Goal: Transaction & Acquisition: Purchase product/service

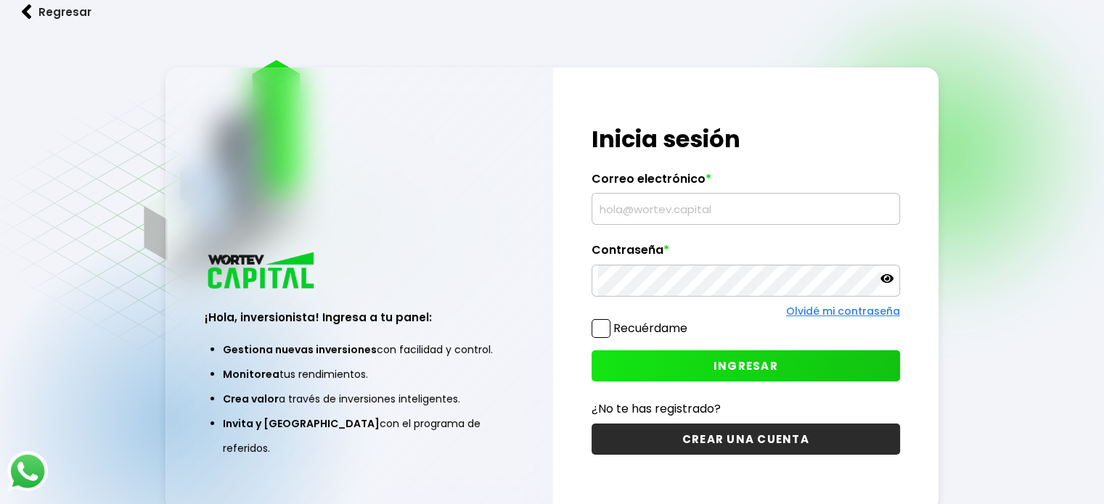
click at [692, 197] on input "text" at bounding box center [745, 209] width 295 height 30
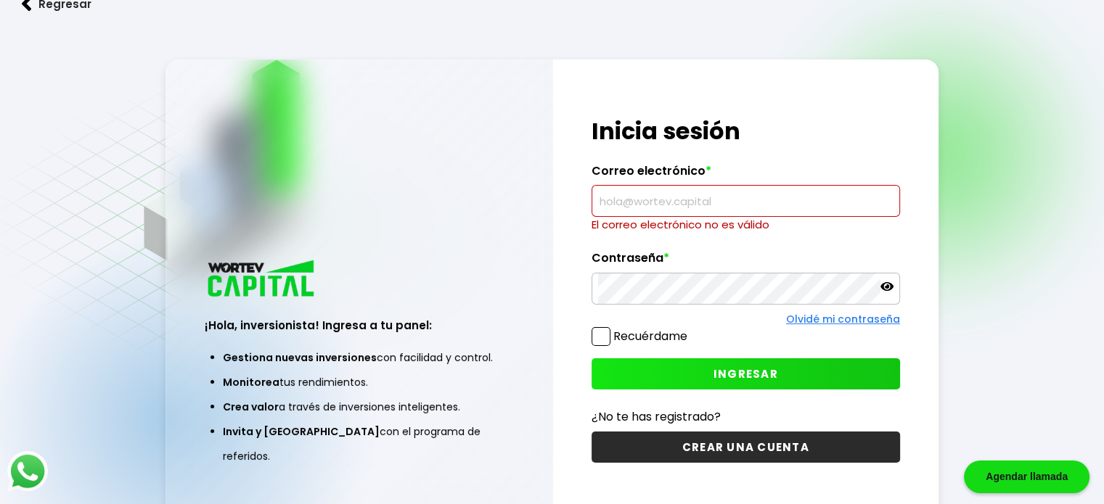
paste input "[EMAIL_ADDRESS][DOMAIN_NAME]"
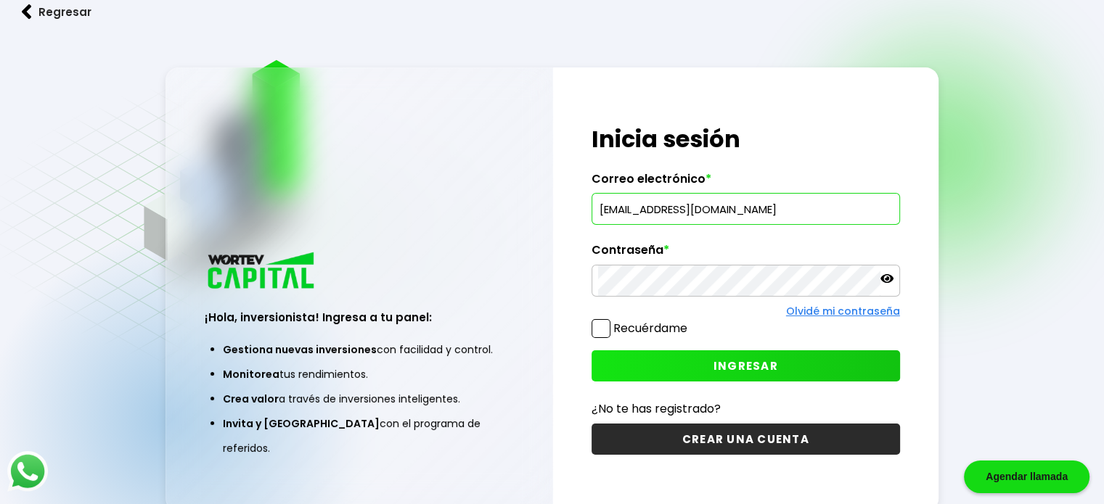
type input "[EMAIL_ADDRESS][DOMAIN_NAME]"
click at [665, 353] on button "INGRESAR" at bounding box center [745, 365] width 308 height 31
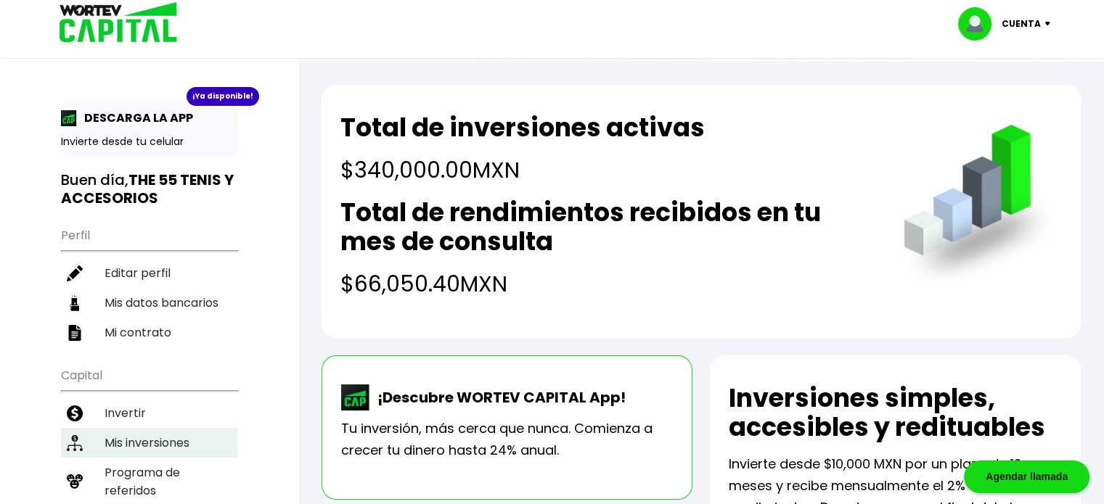
click at [159, 437] on li "Mis inversiones" at bounding box center [149, 443] width 176 height 30
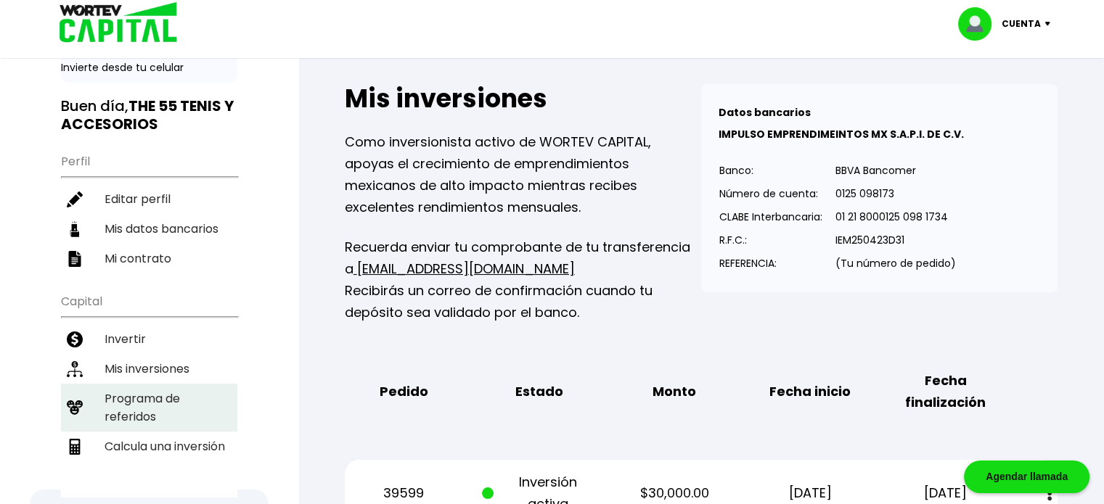
scroll to position [73, 0]
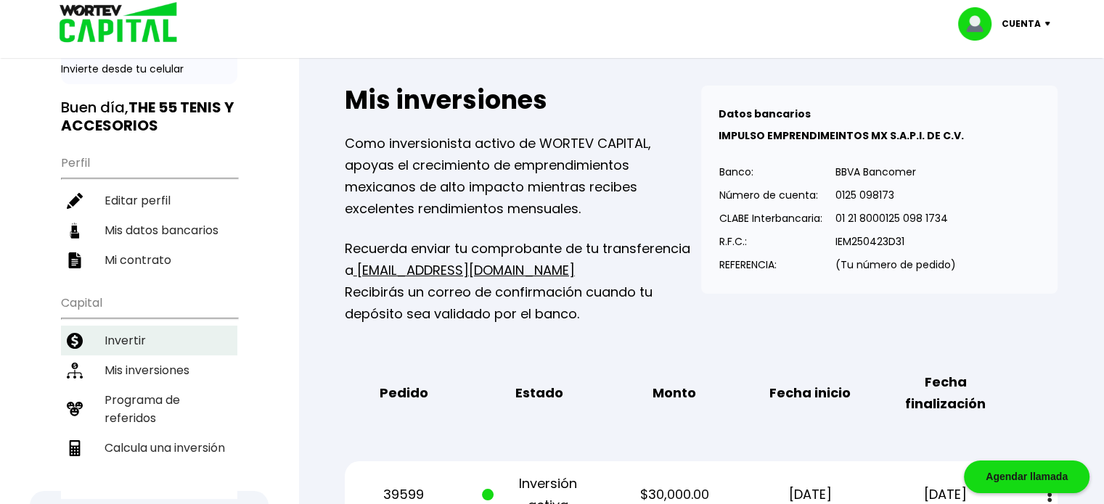
click at [148, 326] on li "Invertir" at bounding box center [149, 341] width 176 height 30
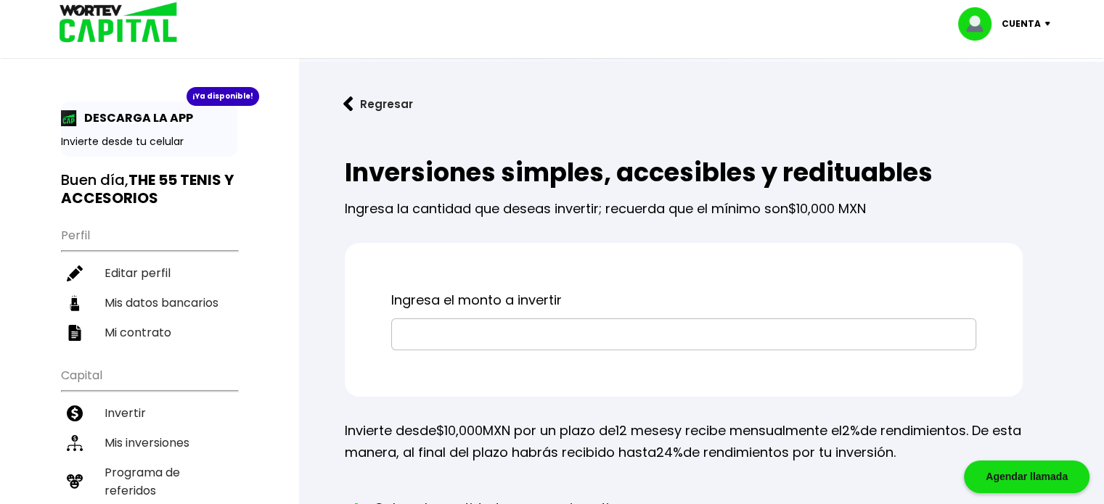
click at [461, 337] on input "text" at bounding box center [684, 334] width 572 height 30
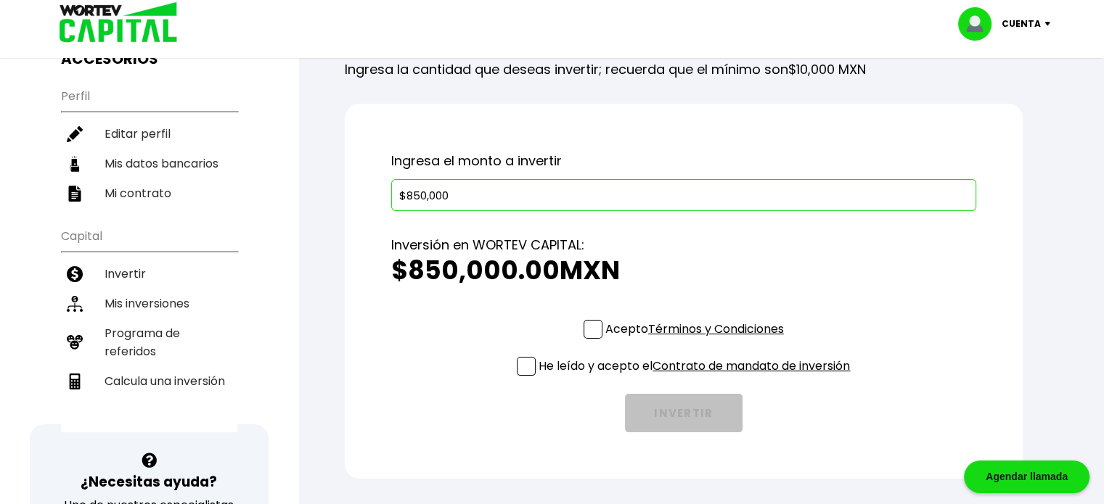
scroll to position [145, 0]
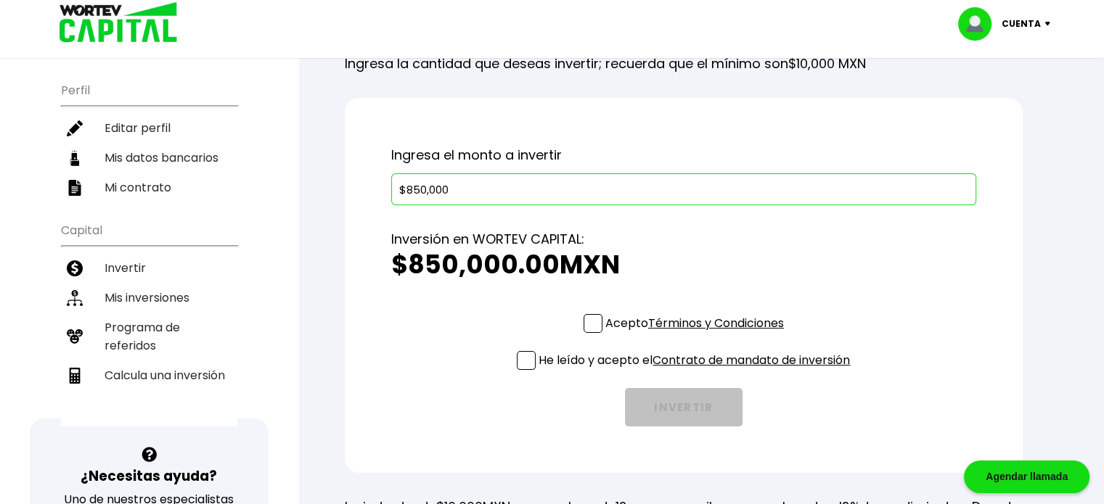
type input "$850,000"
click at [589, 314] on span at bounding box center [592, 323] width 19 height 19
click at [697, 335] on input "Acepto Términos y Condiciones" at bounding box center [697, 335] width 0 height 0
click at [519, 358] on span at bounding box center [526, 360] width 19 height 19
click at [697, 372] on input "He leído y acepto el Contrato de mandato de inversión" at bounding box center [697, 372] width 0 height 0
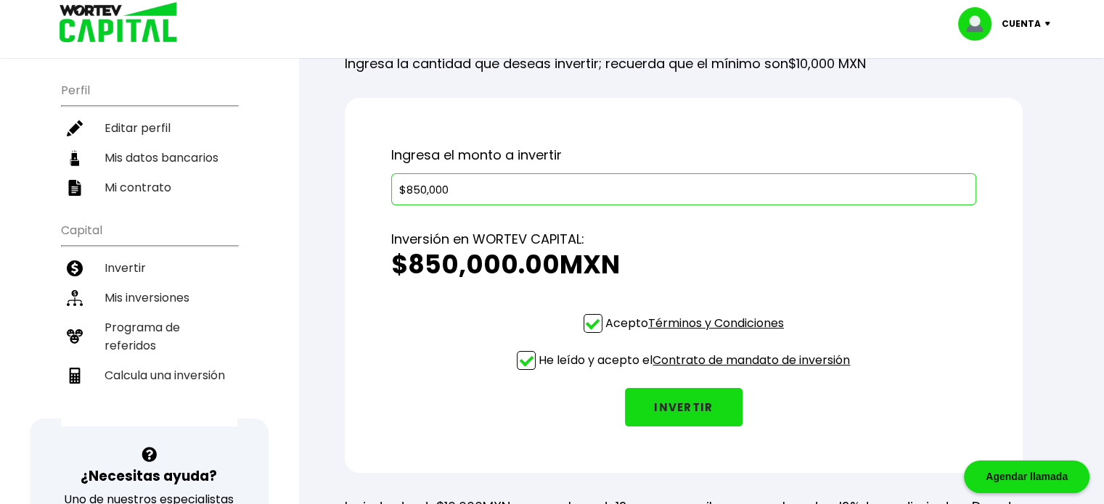
click at [709, 403] on button "INVERTIR" at bounding box center [684, 407] width 118 height 38
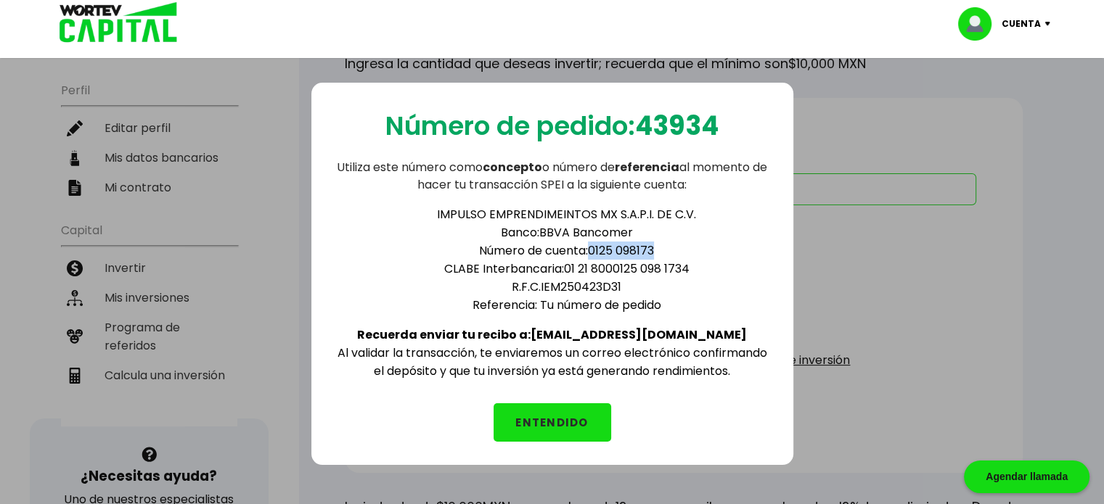
drag, startPoint x: 589, startPoint y: 249, endPoint x: 654, endPoint y: 243, distance: 64.8
click at [654, 243] on li "Número de cuenta: 0125 098173" at bounding box center [567, 251] width 406 height 18
drag, startPoint x: 641, startPoint y: 130, endPoint x: 726, endPoint y: 139, distance: 86.1
click at [726, 139] on div "Número de pedido: 43934 Utiliza este número como concepto o número de referenci…" at bounding box center [552, 274] width 482 height 382
copy b "43934"
